Goal: Navigation & Orientation: Find specific page/section

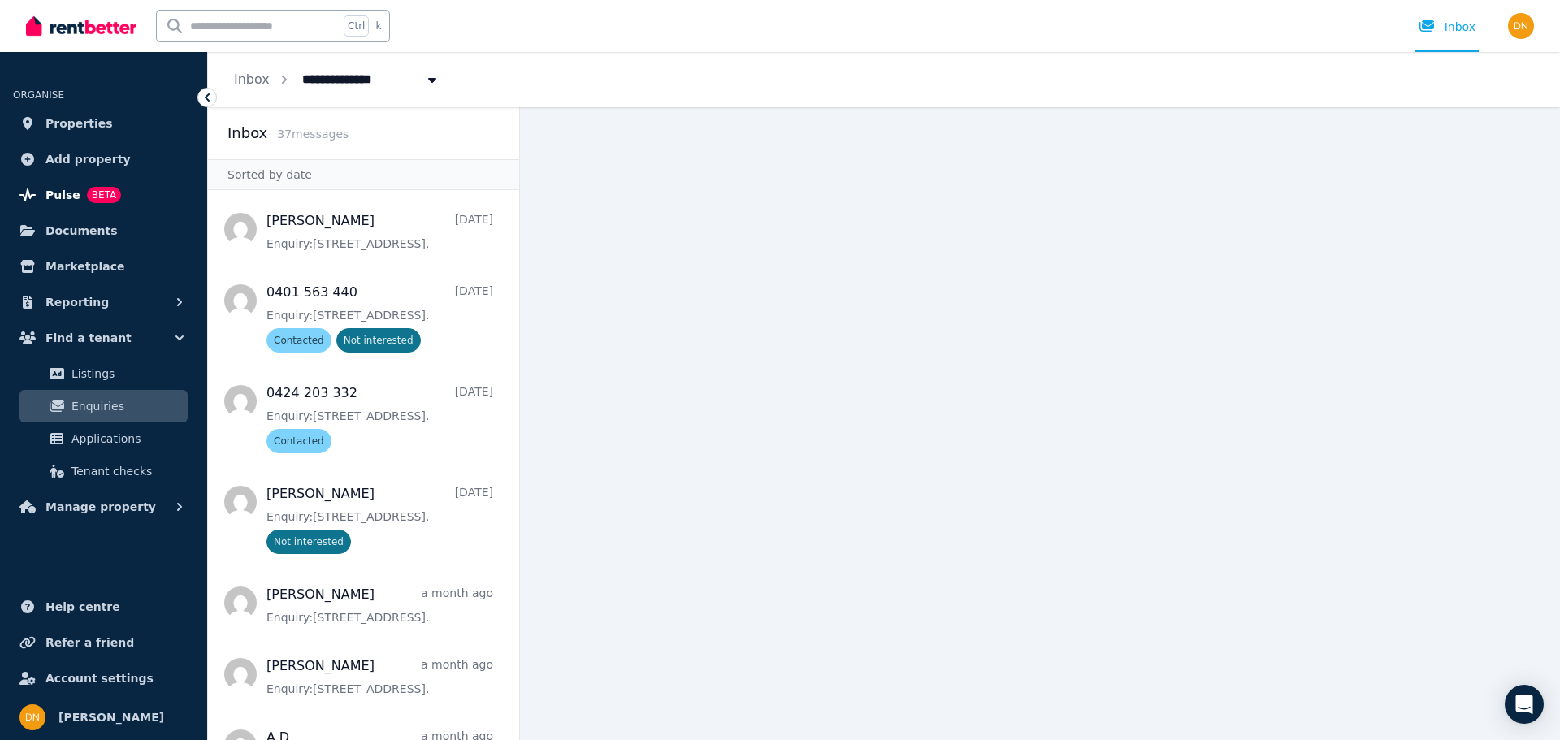
click at [87, 193] on span "BETA" at bounding box center [104, 195] width 34 height 16
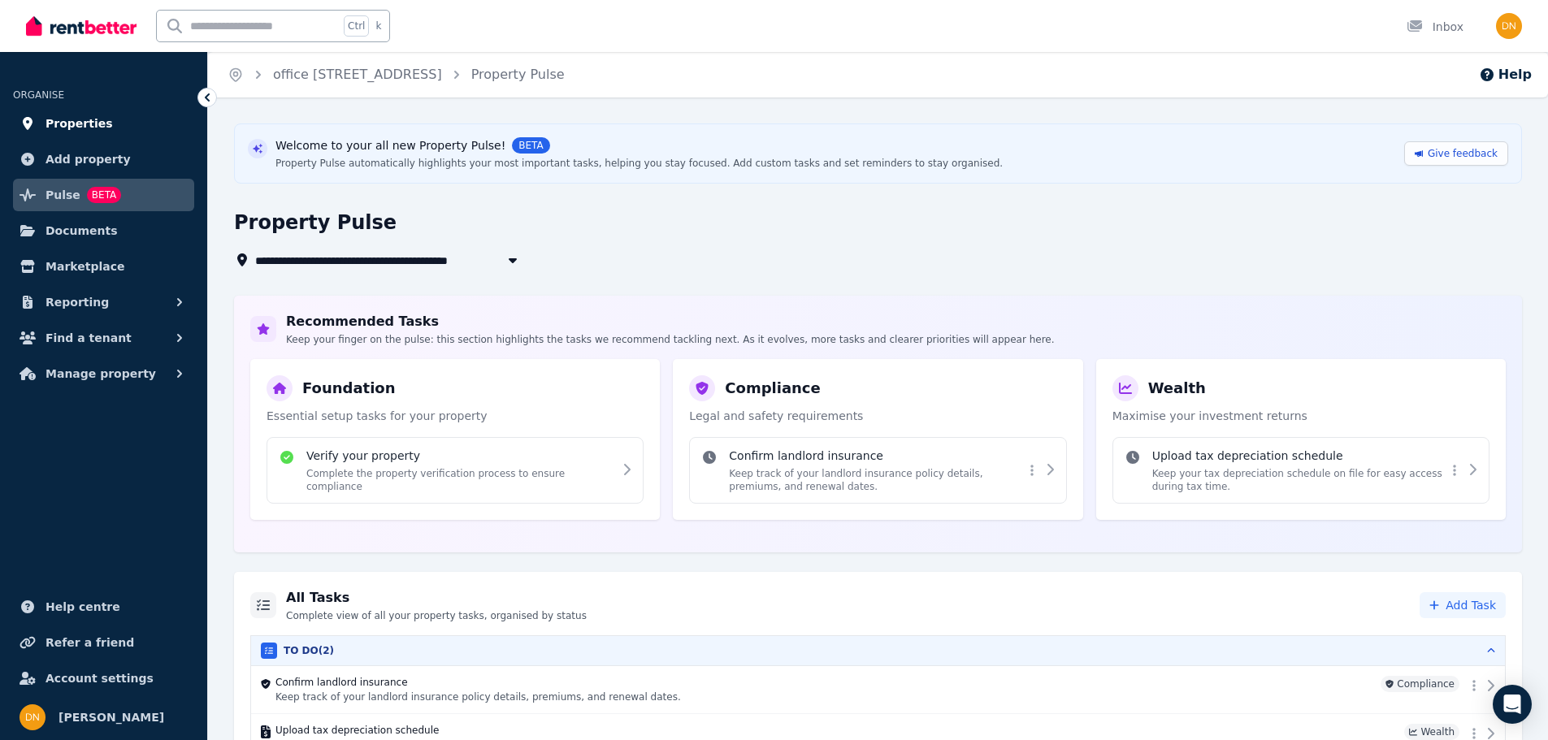
click at [81, 120] on span "Properties" at bounding box center [79, 124] width 67 height 20
